Goal: Check status

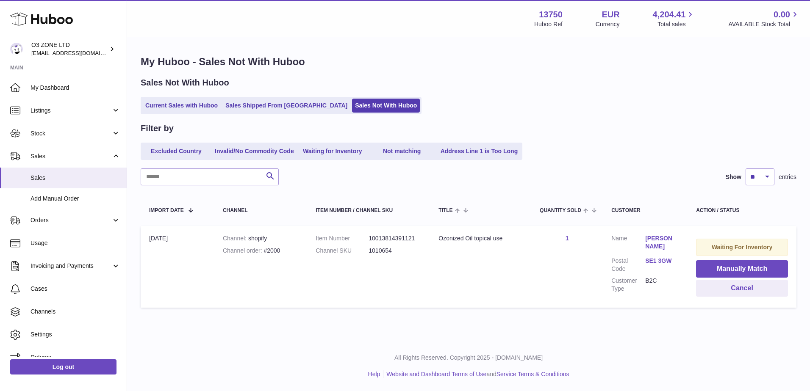
click at [266, 97] on ul "Current Sales with Huboo Sales Shipped From Huboo Sales Not With Huboo" at bounding box center [281, 105] width 281 height 17
click at [268, 98] on ul "Current Sales with Huboo Sales Shipped From Huboo Sales Not With Huboo" at bounding box center [281, 105] width 281 height 17
click at [270, 102] on link "Sales Shipped From [GEOGRAPHIC_DATA]" at bounding box center [286, 106] width 128 height 14
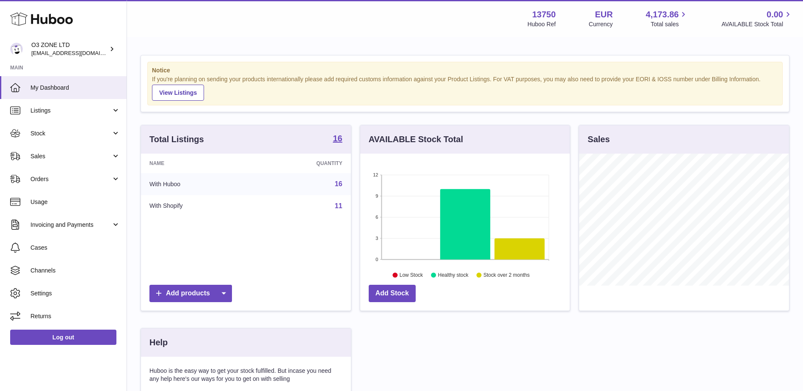
scroll to position [132, 210]
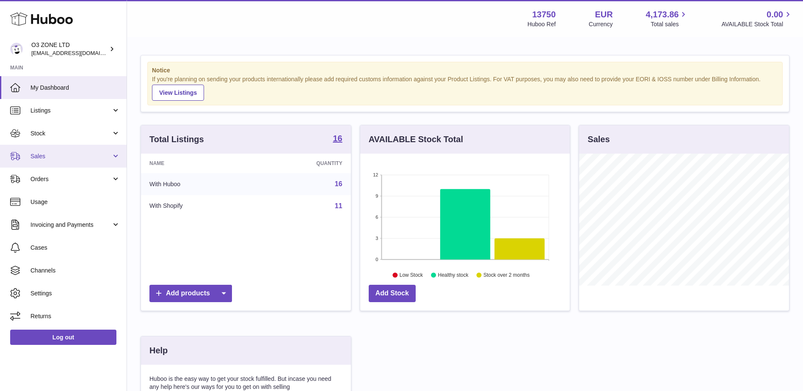
click at [41, 154] on span "Sales" at bounding box center [70, 156] width 81 height 8
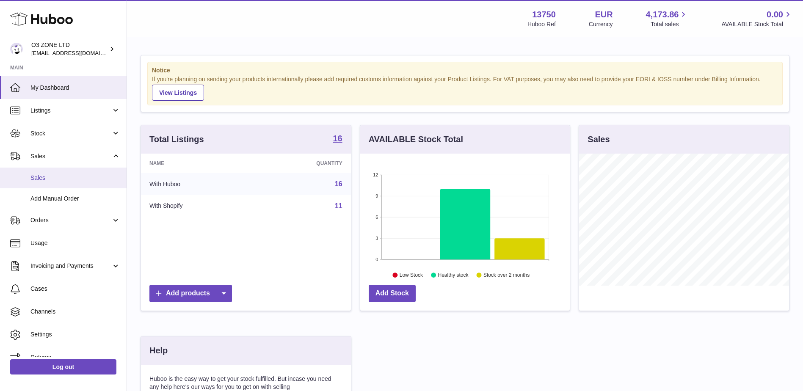
click at [58, 183] on link "Sales" at bounding box center [63, 178] width 127 height 21
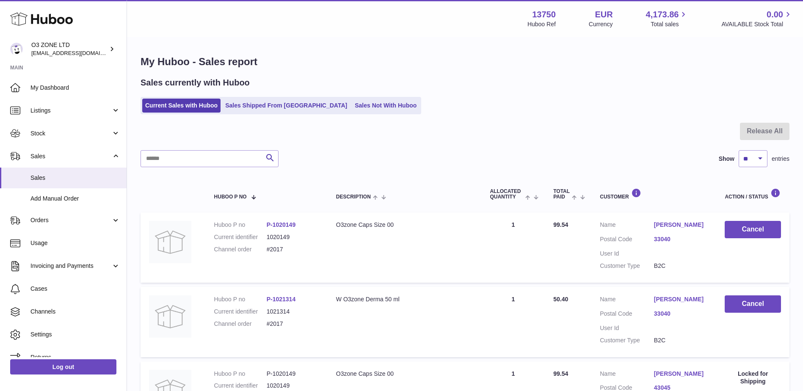
click at [333, 98] on ul "Current Sales with Huboo Sales Shipped From Huboo Sales Not With Huboo" at bounding box center [281, 105] width 281 height 17
click at [352, 102] on link "Sales Not With Huboo" at bounding box center [386, 106] width 68 height 14
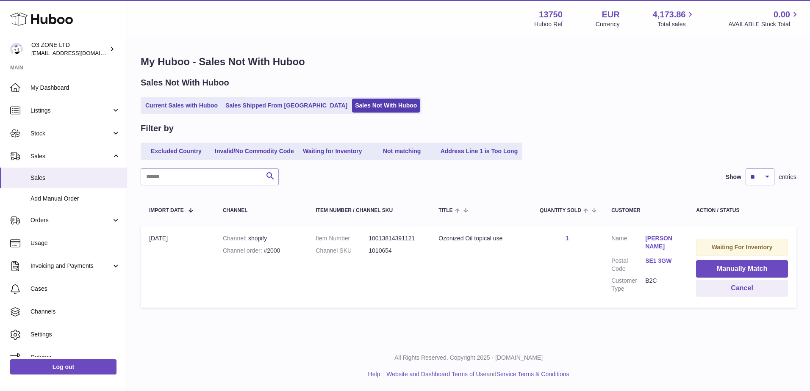
click at [775, 249] on div "Waiting For Inventory" at bounding box center [742, 247] width 92 height 17
